Goal: Information Seeking & Learning: Learn about a topic

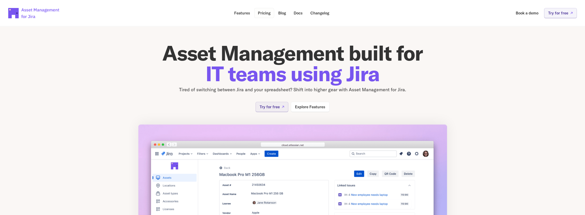
click at [264, 12] on p "Pricing" at bounding box center [264, 13] width 13 height 4
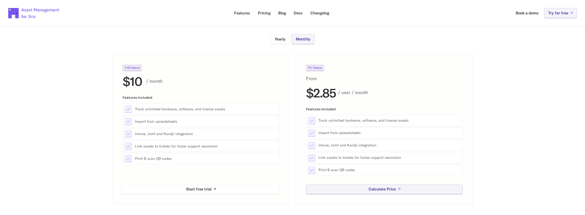
scroll to position [129, 0]
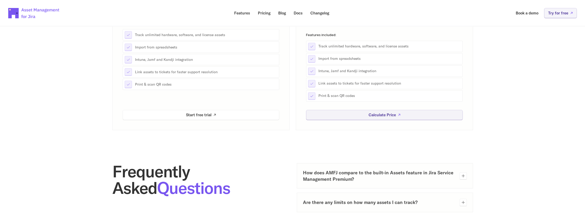
click at [413, 172] on h3 "How does AMFJ compare to the built-in Assets feature in Jira Service Management…" at bounding box center [379, 175] width 153 height 13
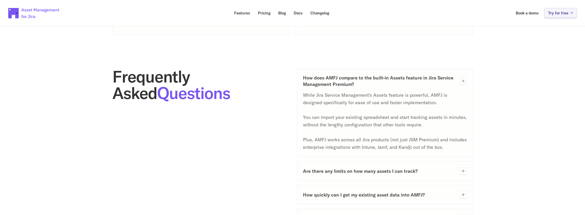
scroll to position [232, 0]
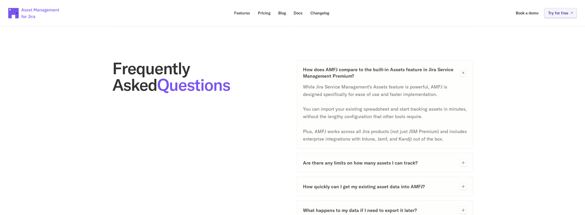
click at [380, 162] on h3 "Are there any limits on how many assets I can track?" at bounding box center [379, 163] width 153 height 6
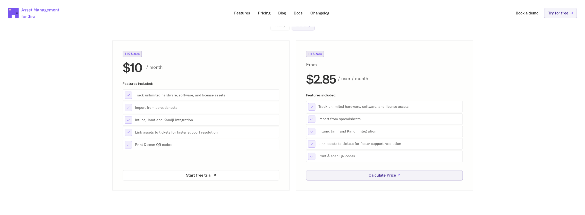
scroll to position [0, 0]
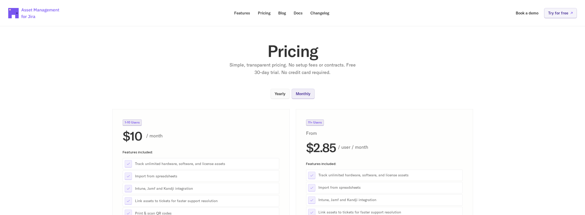
click at [278, 94] on p "Yearly" at bounding box center [280, 94] width 11 height 4
click at [239, 13] on p "Features" at bounding box center [242, 13] width 16 height 4
